Goal: Information Seeking & Learning: Understand process/instructions

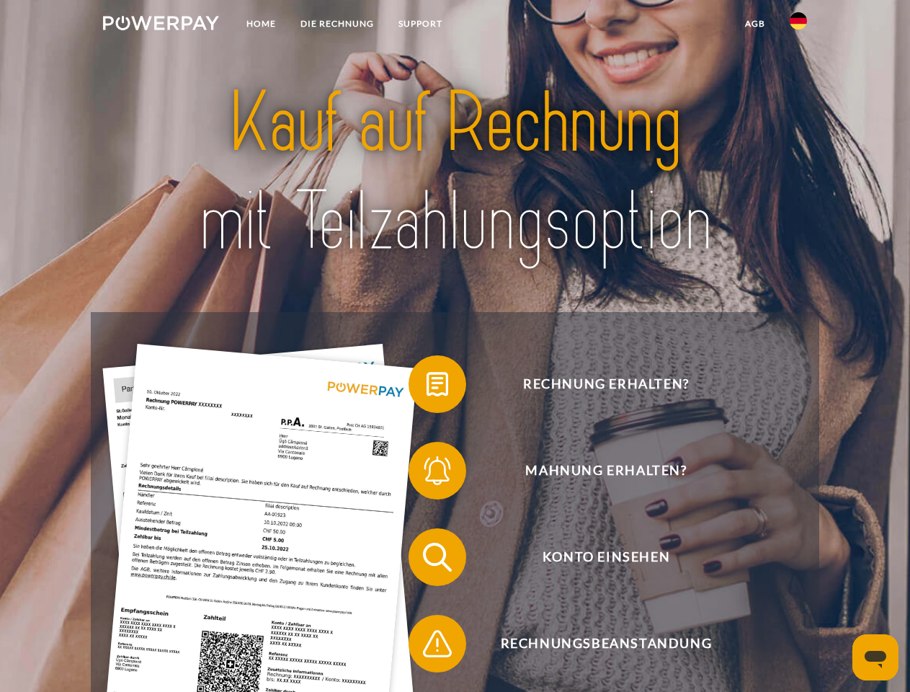
click at [161, 25] on img at bounding box center [161, 23] width 116 height 14
click at [798, 25] on img at bounding box center [798, 20] width 17 height 17
click at [754, 24] on link "agb" at bounding box center [755, 24] width 45 height 26
click at [427, 387] on span at bounding box center [416, 384] width 72 height 72
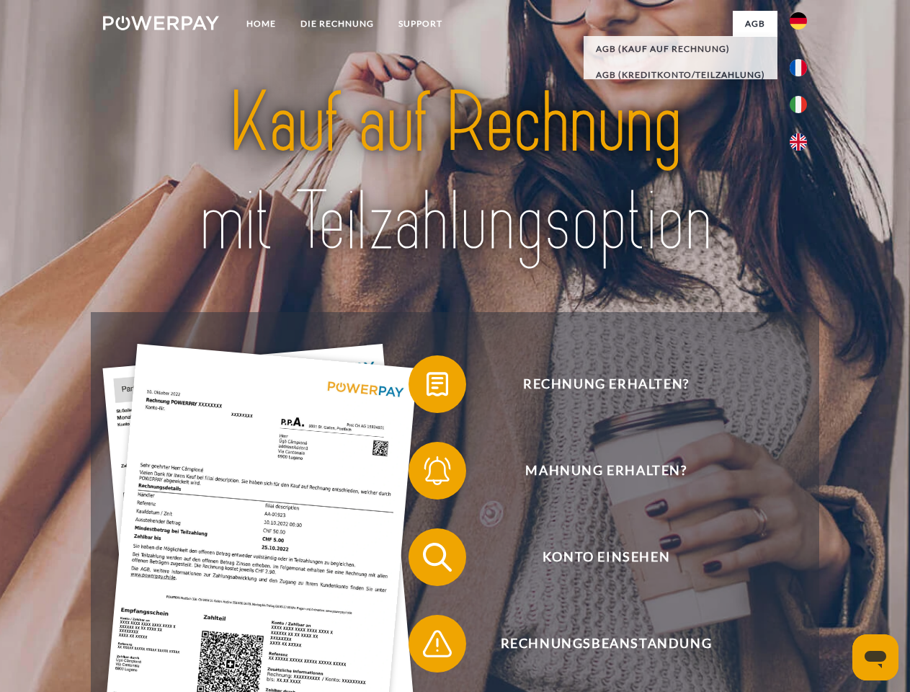
click at [427, 473] on span at bounding box center [416, 471] width 72 height 72
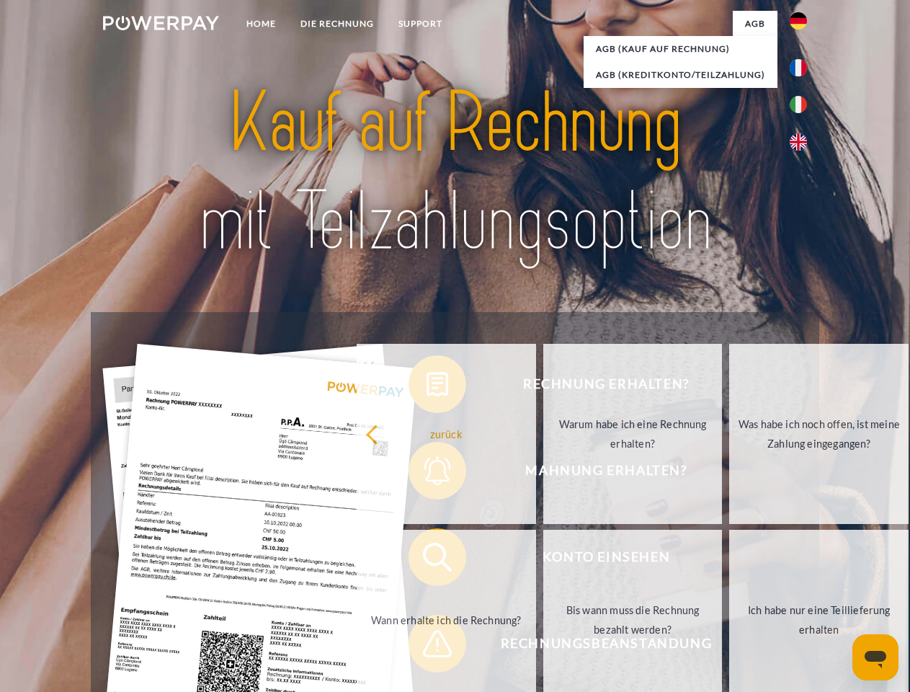
click at [543, 560] on link "Bis wann muss die Rechnung bezahlt werden?" at bounding box center [632, 620] width 179 height 180
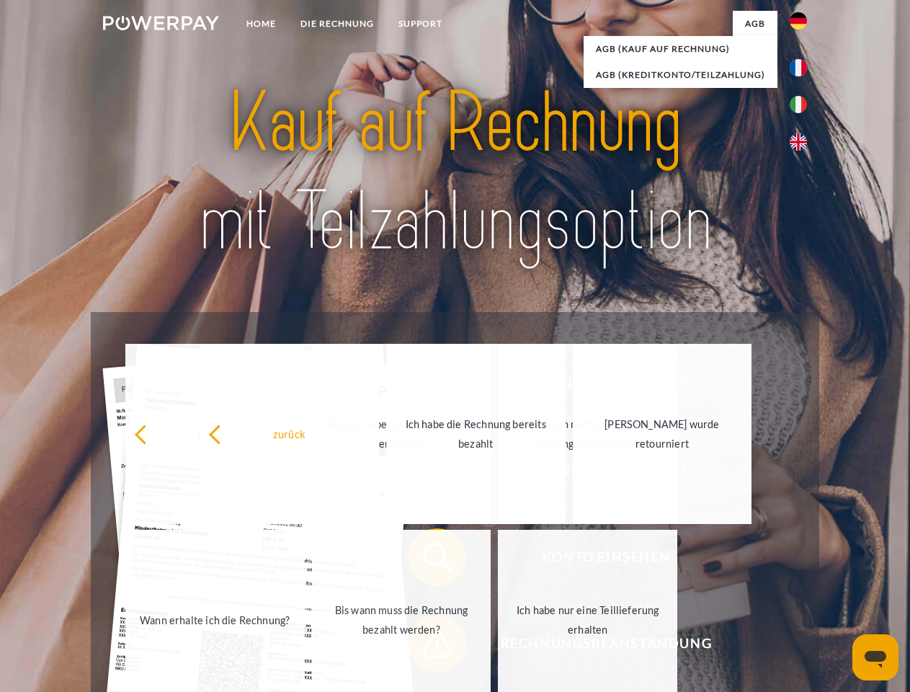
click at [427, 646] on span at bounding box center [416, 643] width 72 height 72
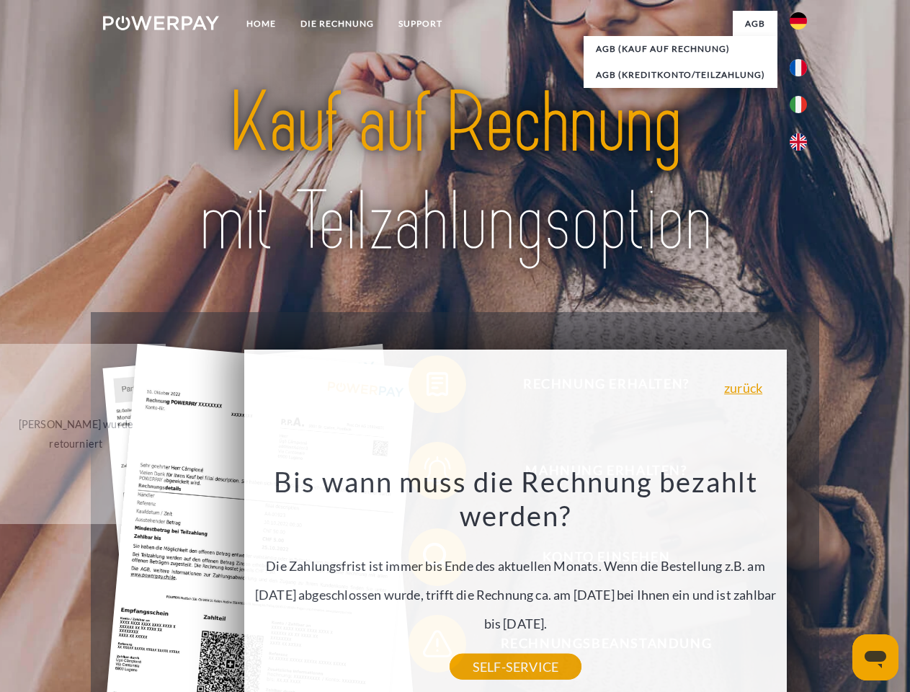
click at [876, 657] on icon "Messaging-Fenster öffnen" at bounding box center [876, 659] width 22 height 17
